Goal: Find specific page/section: Find specific page/section

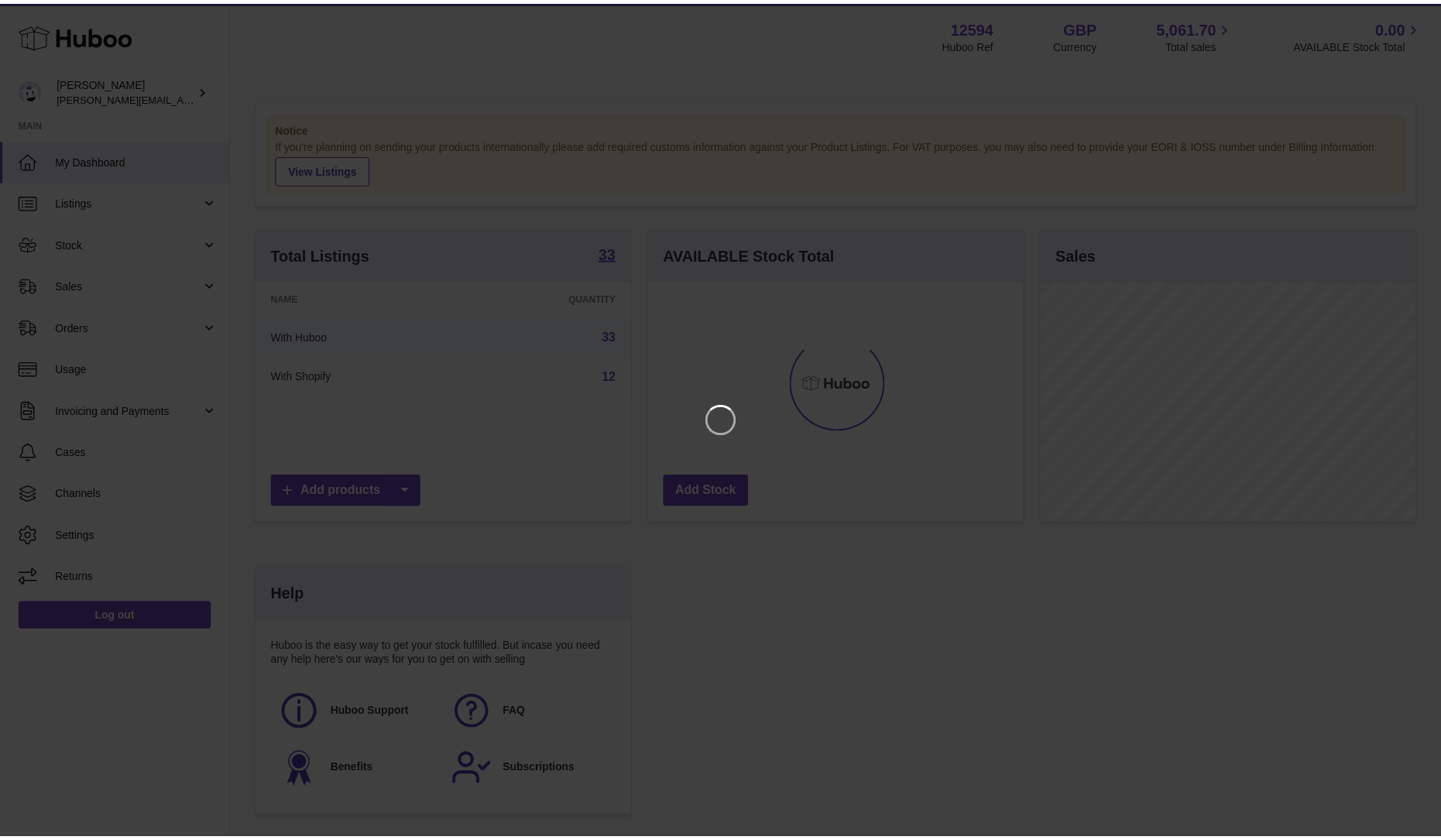
scroll to position [242, 379]
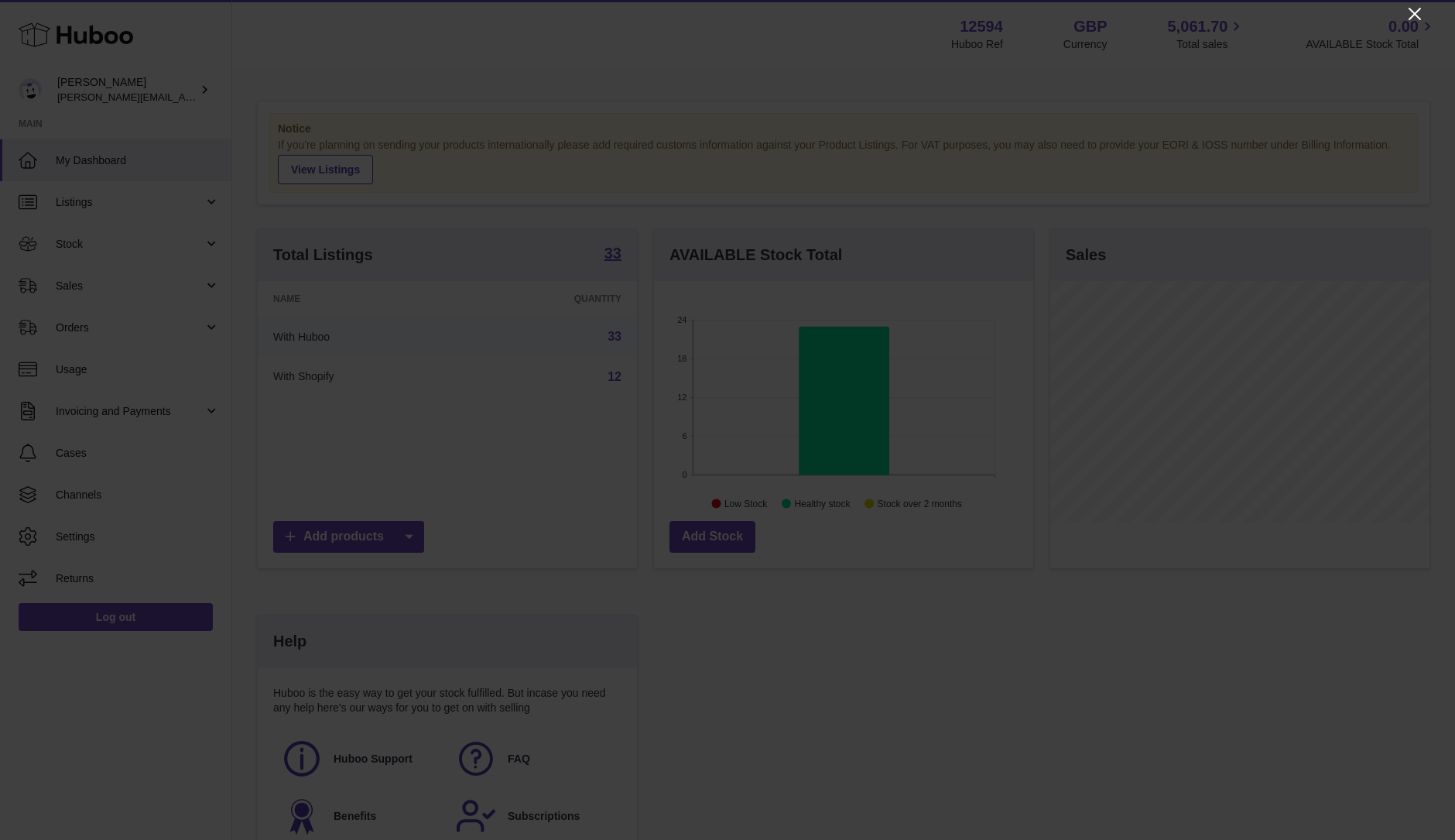
click at [1412, 21] on icon "Close" at bounding box center [1414, 13] width 18 height 18
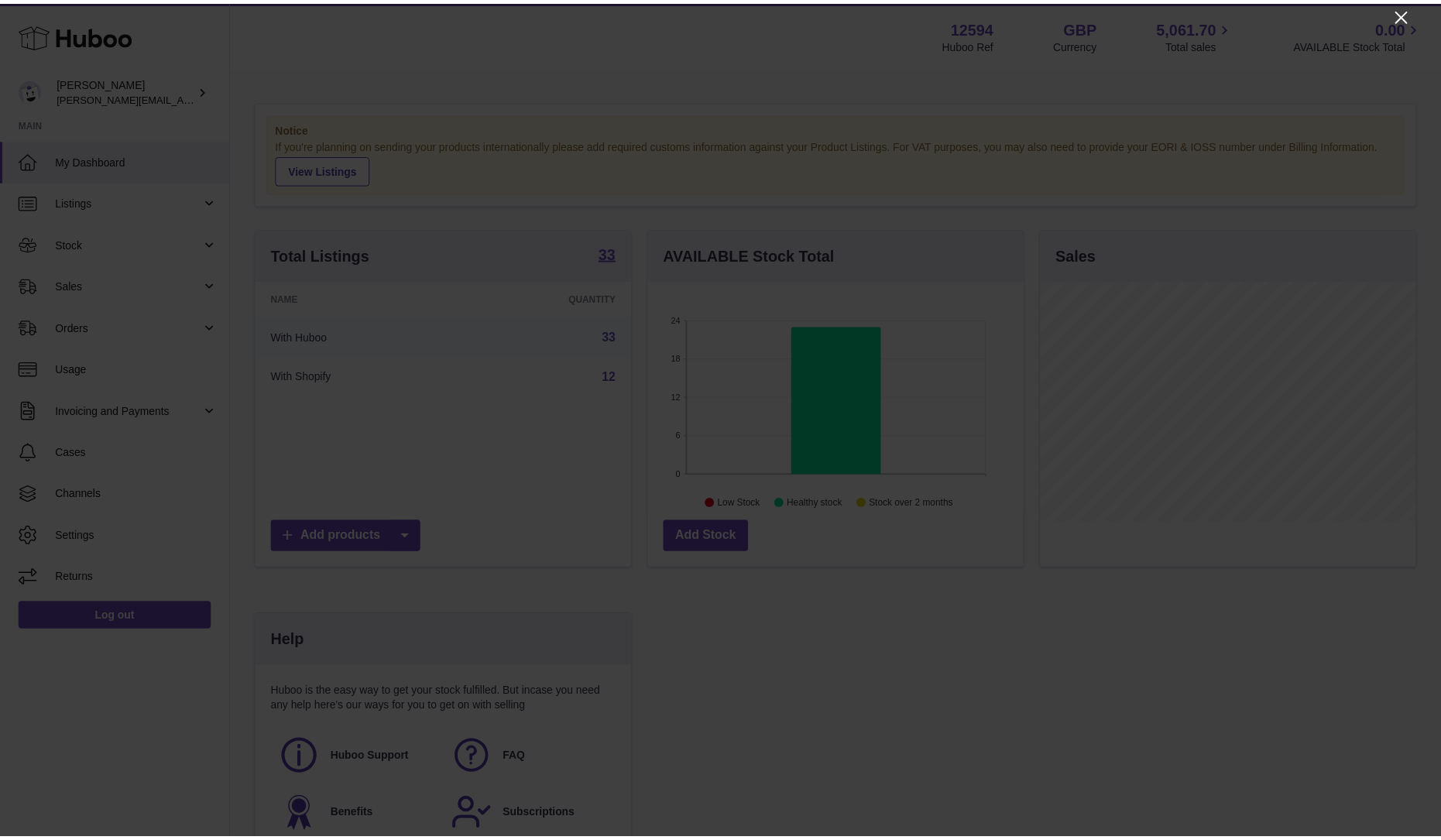
scroll to position [773572, 773841]
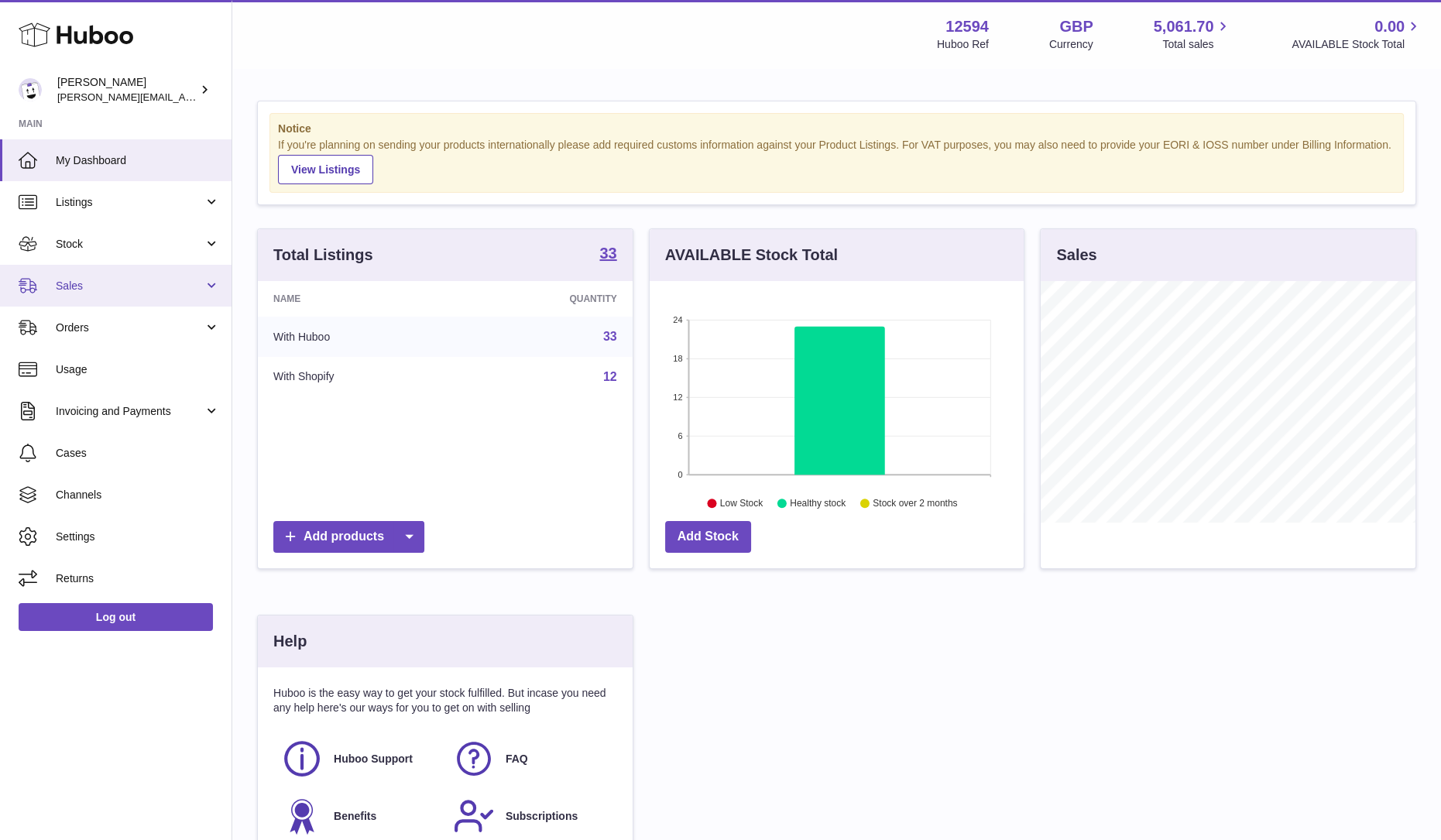
click at [119, 278] on span "Sales" at bounding box center [130, 285] width 148 height 15
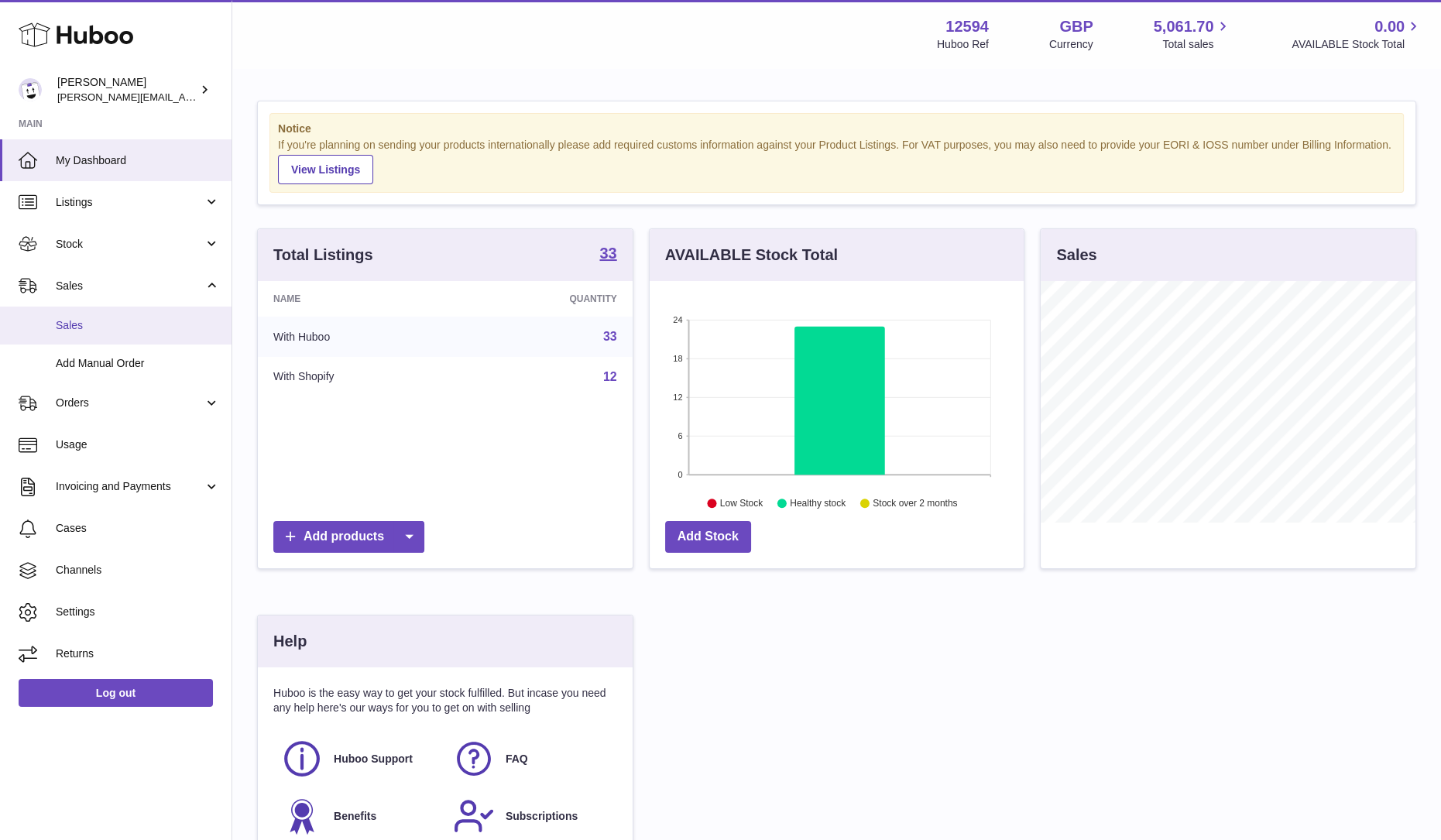
click at [123, 337] on link "Sales" at bounding box center [116, 325] width 231 height 38
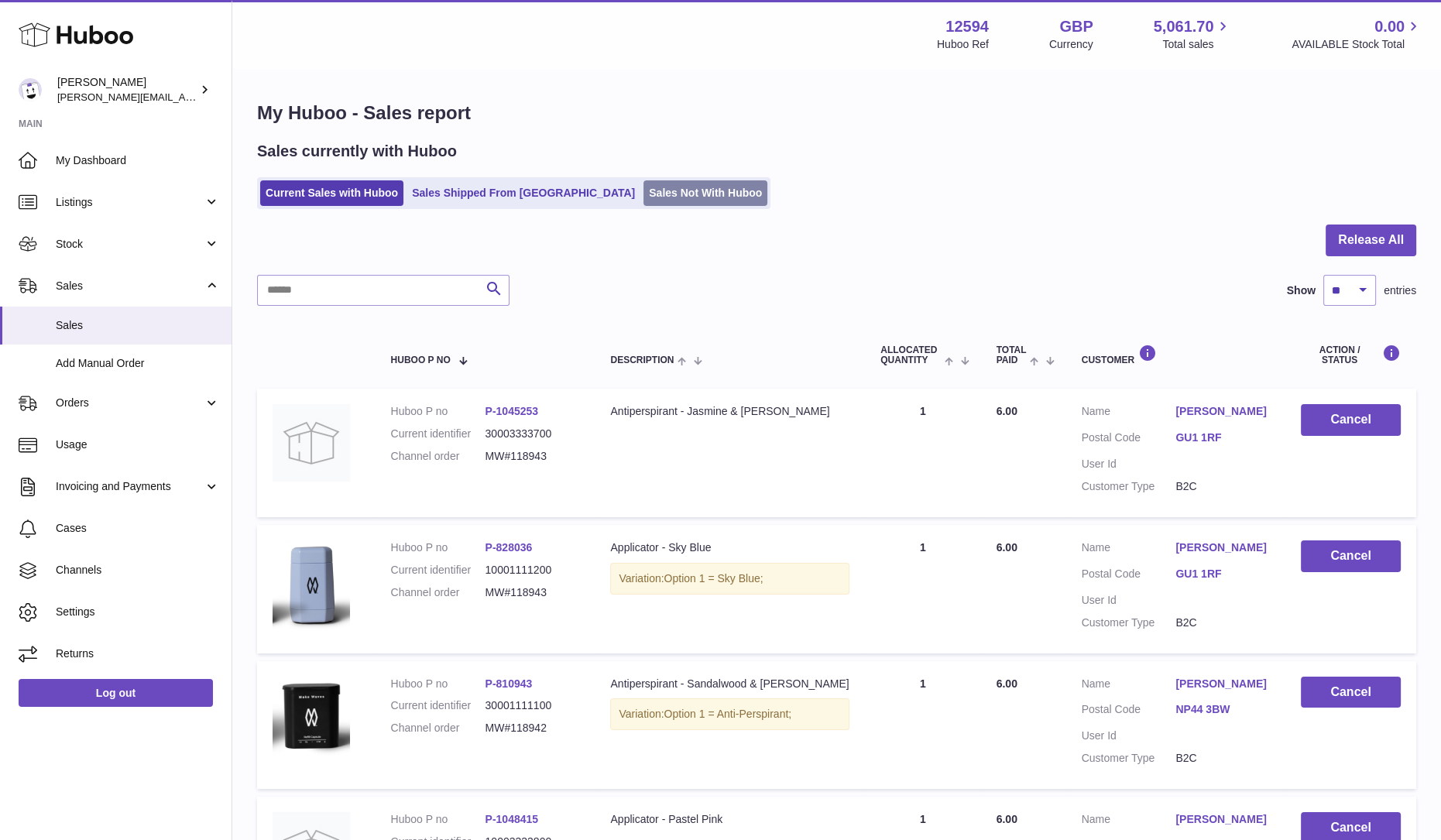
click at [643, 186] on link "Sales Not With Huboo" at bounding box center [705, 192] width 123 height 25
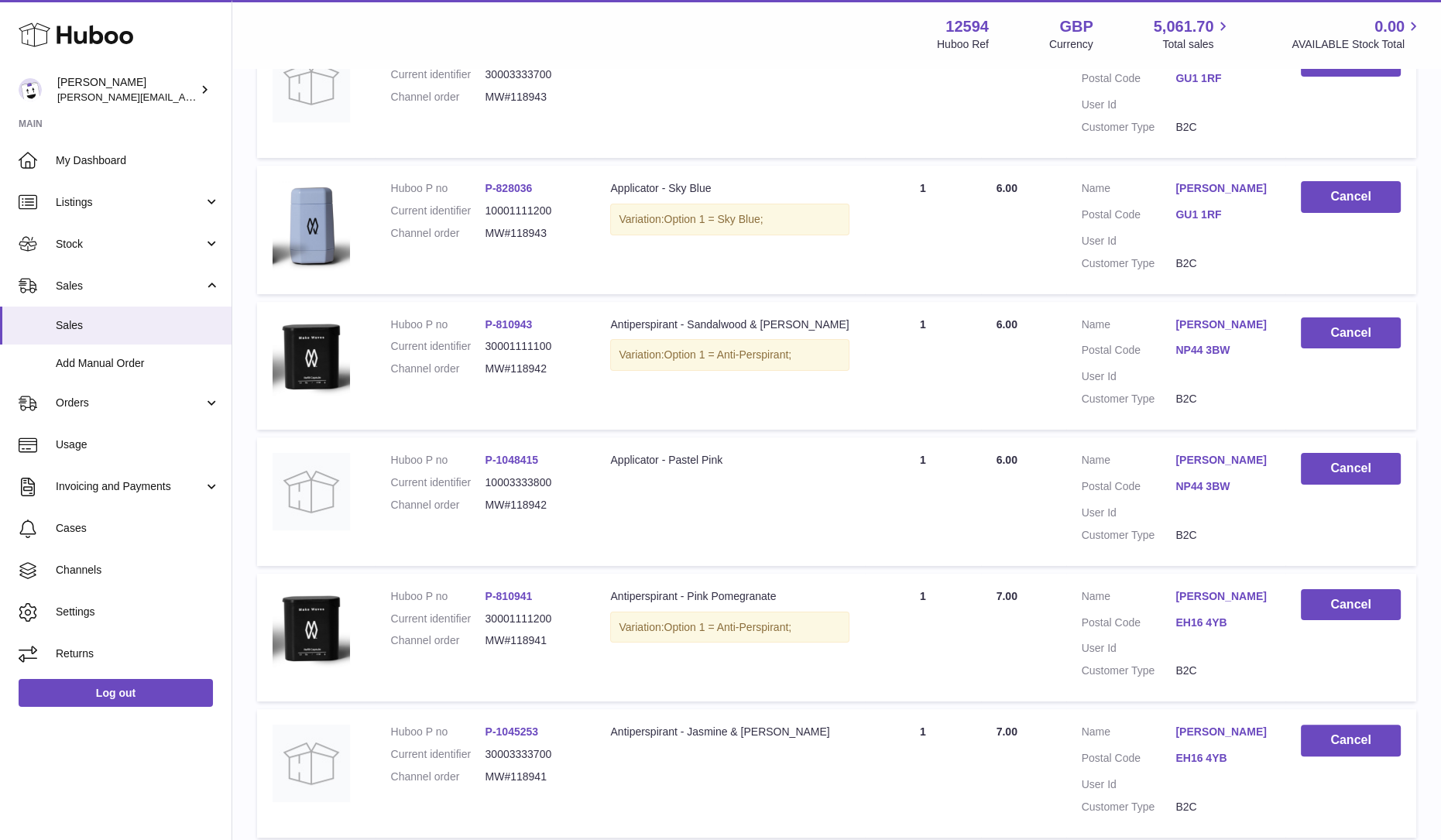
scroll to position [373, 0]
